Goal: Task Accomplishment & Management: Use online tool/utility

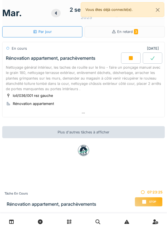
click at [136, 79] on div "Nettoyage général intérieur, les taches de rouille sur le lino - faire un ponça…" at bounding box center [84, 78] width 156 height 27
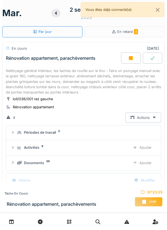
scroll to position [20, 0]
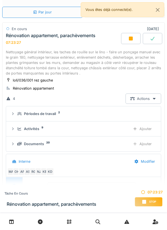
click at [148, 143] on div "Ajouter" at bounding box center [142, 144] width 28 height 10
click at [138, 143] on div "Ajouter" at bounding box center [142, 144] width 28 height 10
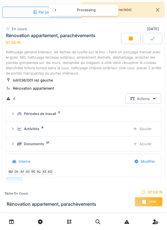
click at [142, 145] on div "Ajouter" at bounding box center [142, 144] width 28 height 10
click at [146, 140] on div "Ajouter" at bounding box center [142, 144] width 28 height 10
click at [146, 144] on div "Ajouter" at bounding box center [142, 144] width 28 height 10
click at [145, 144] on div "Ajouter" at bounding box center [142, 144] width 28 height 10
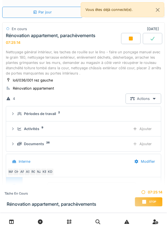
click at [142, 145] on div "Ajouter" at bounding box center [142, 144] width 28 height 10
click at [145, 143] on div "Ajouter" at bounding box center [142, 144] width 28 height 10
click at [148, 144] on div "Ajouter" at bounding box center [142, 144] width 28 height 10
